Goal: Task Accomplishment & Management: Complete application form

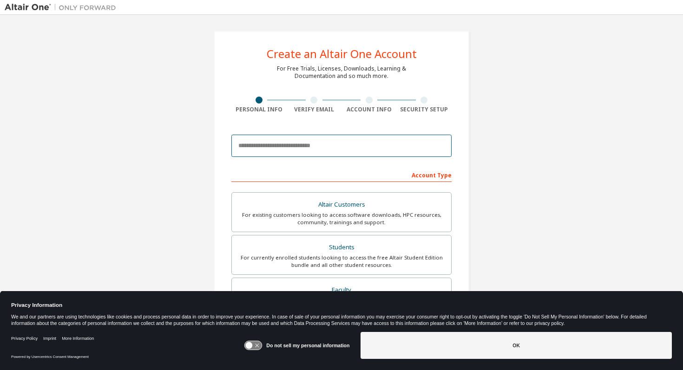
click at [315, 146] on input "email" at bounding box center [341, 146] width 220 height 22
type input "**********"
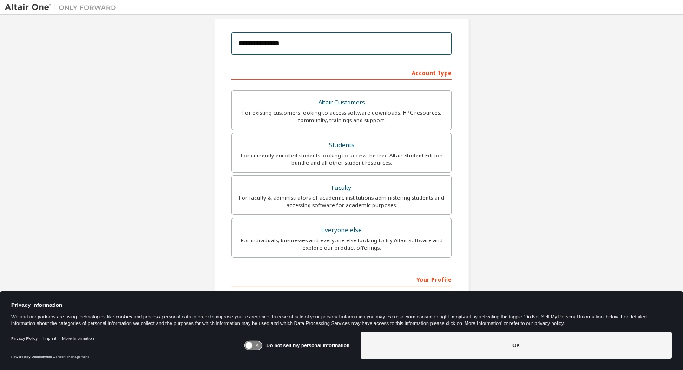
scroll to position [133, 0]
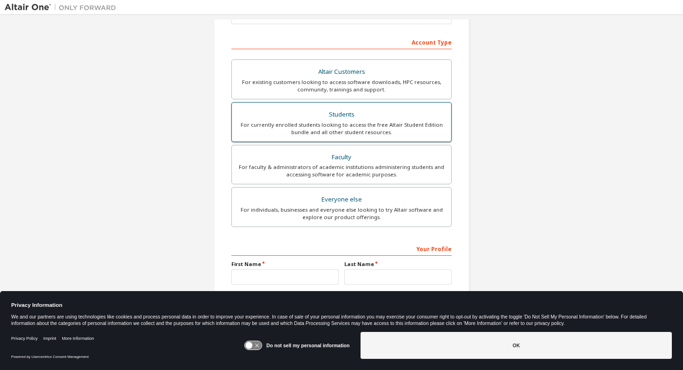
click at [318, 129] on div "For currently enrolled students looking to access the free Altair Student Editi…" at bounding box center [341, 128] width 208 height 15
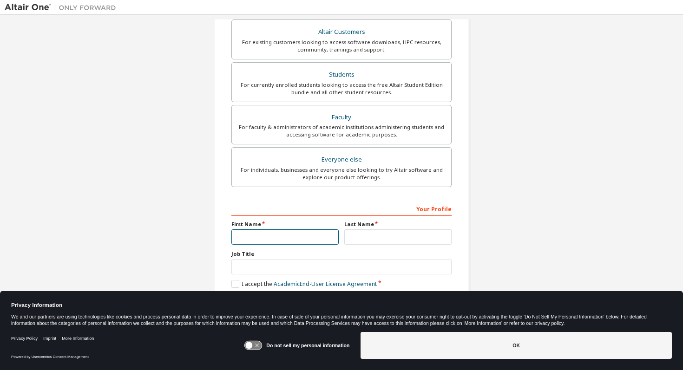
click at [296, 234] on input "text" at bounding box center [284, 237] width 107 height 15
type input "*****"
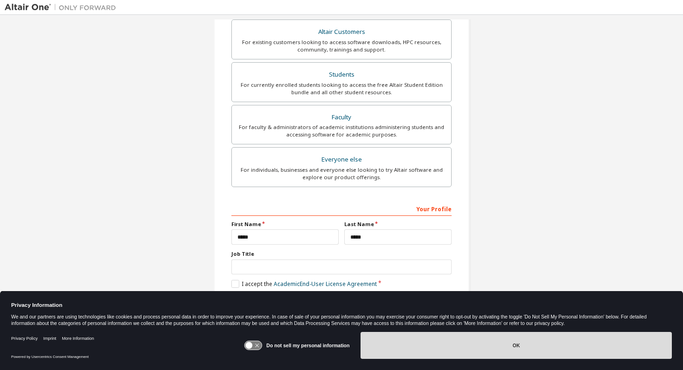
click at [417, 349] on button "OK" at bounding box center [516, 345] width 311 height 27
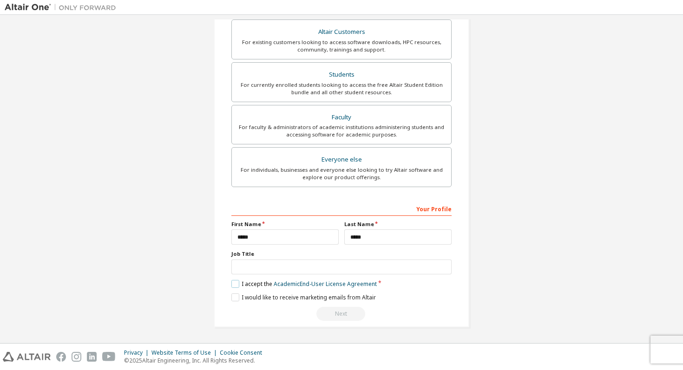
click at [231, 281] on label "I accept the Academic End-User License Agreement" at bounding box center [303, 284] width 145 height 8
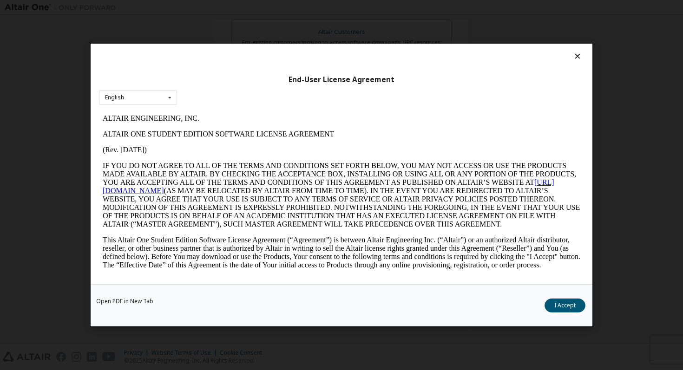
scroll to position [0, 0]
click at [563, 303] on button "I Accept" at bounding box center [565, 306] width 41 height 14
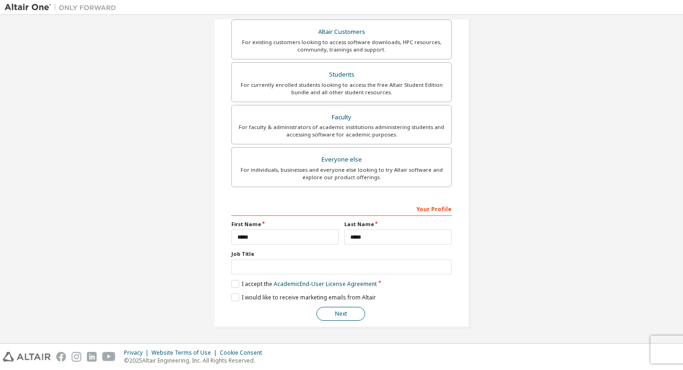
click at [346, 308] on button "Next" at bounding box center [340, 314] width 49 height 14
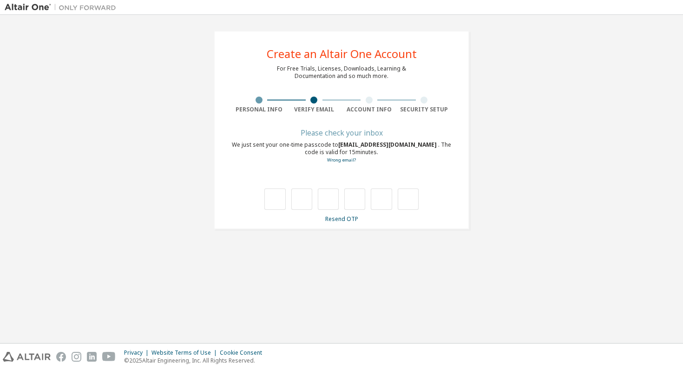
type input "*"
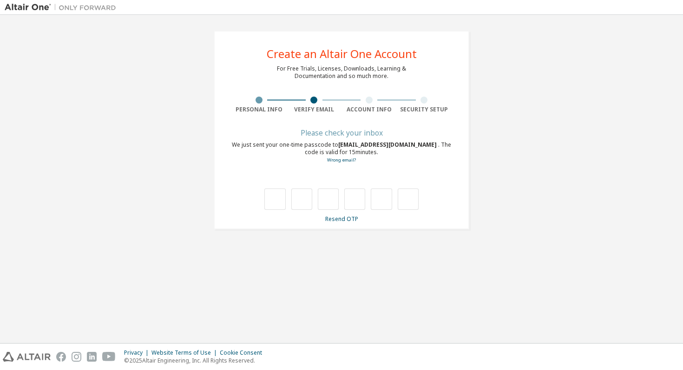
type input "*"
